Goal: Information Seeking & Learning: Learn about a topic

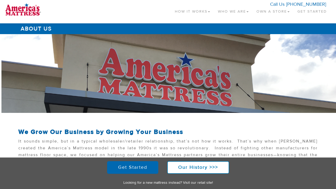
scroll to position [189, 0]
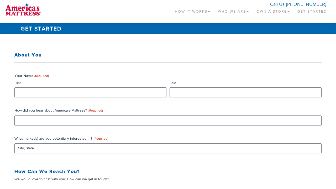
scroll to position [246, 0]
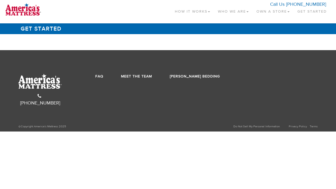
scroll to position [246, 0]
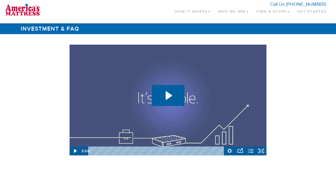
scroll to position [785, 0]
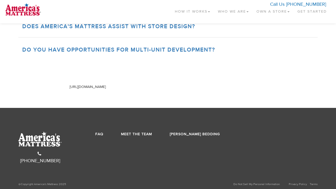
scroll to position [785, 0]
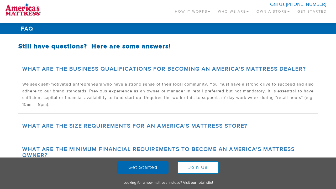
scroll to position [258, 0]
